Goal: Navigation & Orientation: Go to known website

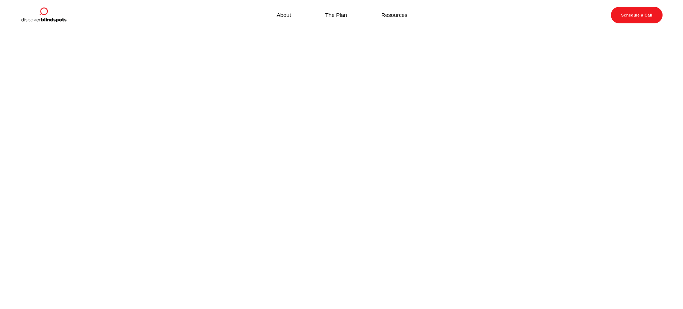
click at [180, 7] on div at bounding box center [126, 15] width 213 height 17
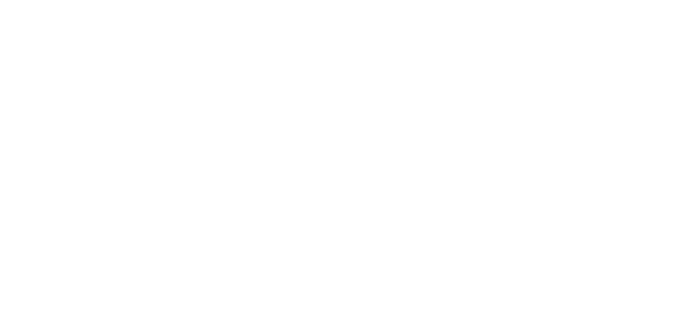
scroll to position [41, 0]
